Goal: Check status: Check status

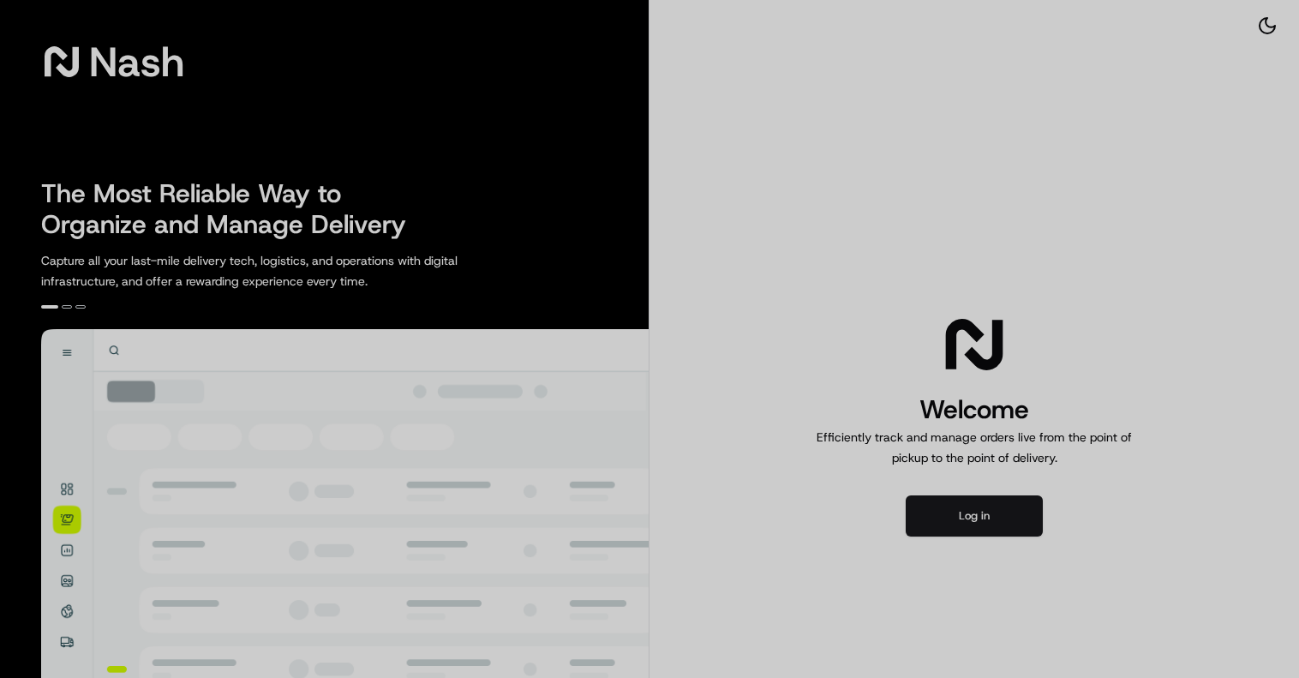
click at [980, 517] on div at bounding box center [649, 339] width 1299 height 678
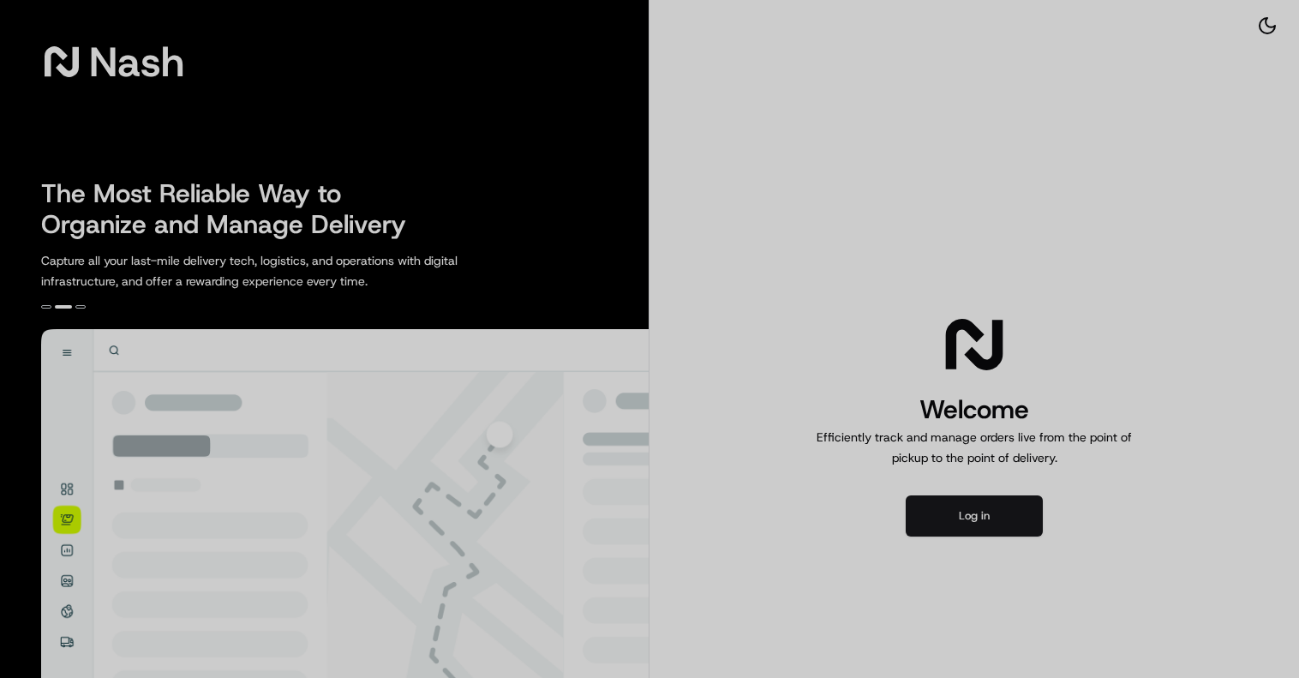
click at [976, 517] on div at bounding box center [649, 339] width 1299 height 678
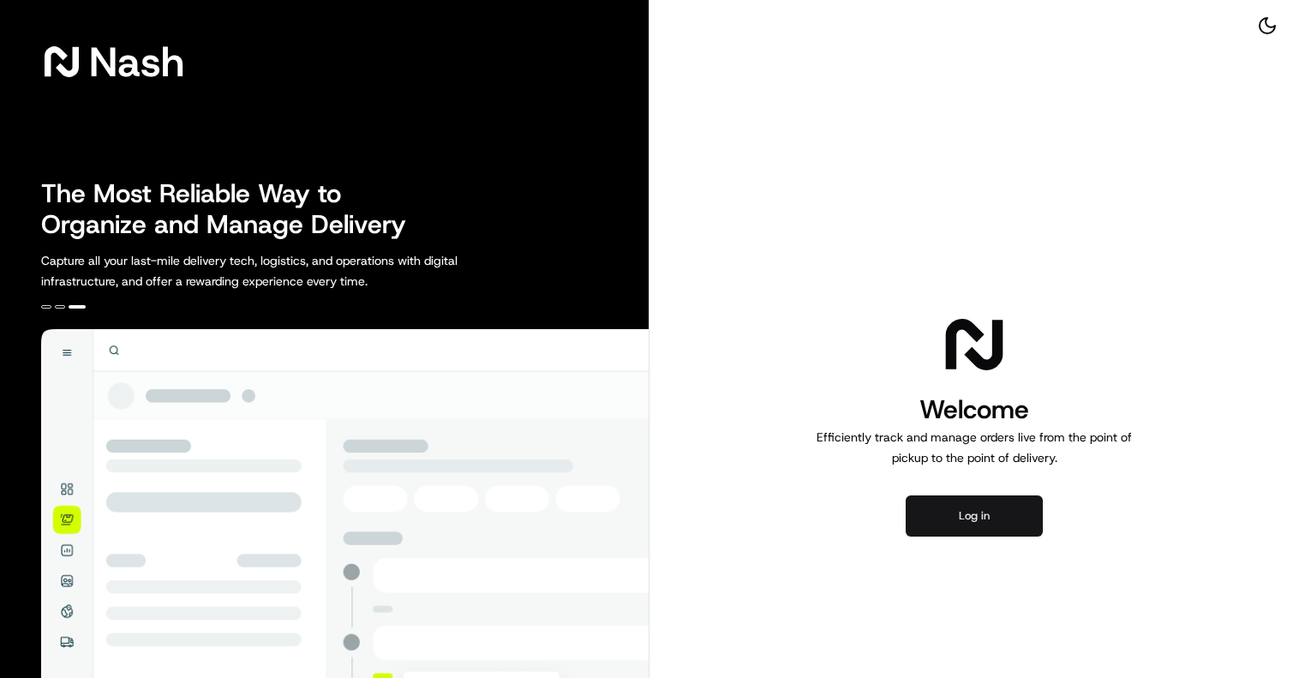
click at [940, 506] on button "Log in" at bounding box center [974, 515] width 137 height 41
